Goal: Check status

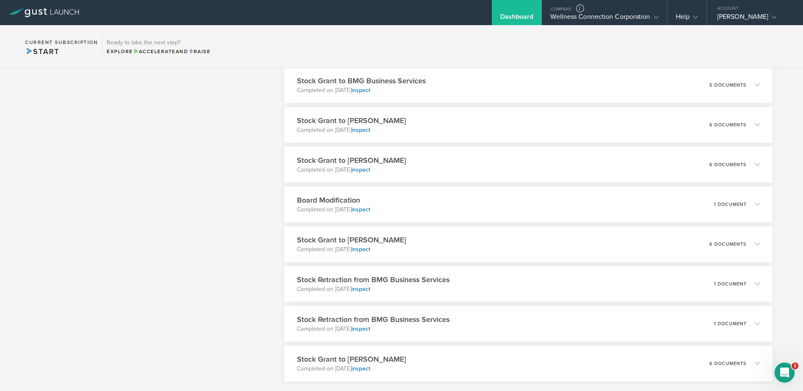
scroll to position [688, 0]
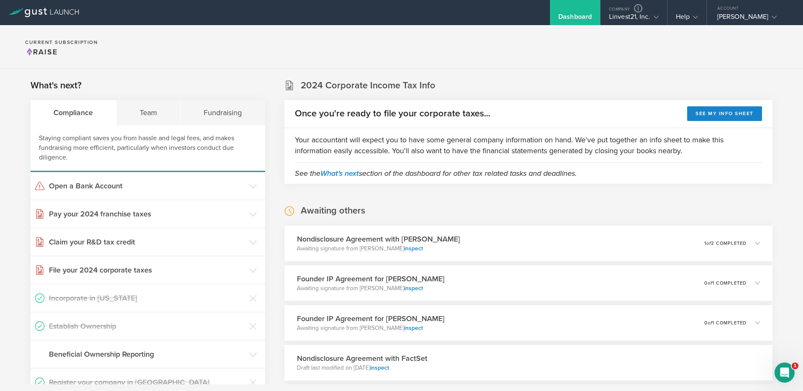
click at [529, 42] on section "Current Subscription Raise" at bounding box center [401, 46] width 803 height 43
